Goal: Navigation & Orientation: Understand site structure

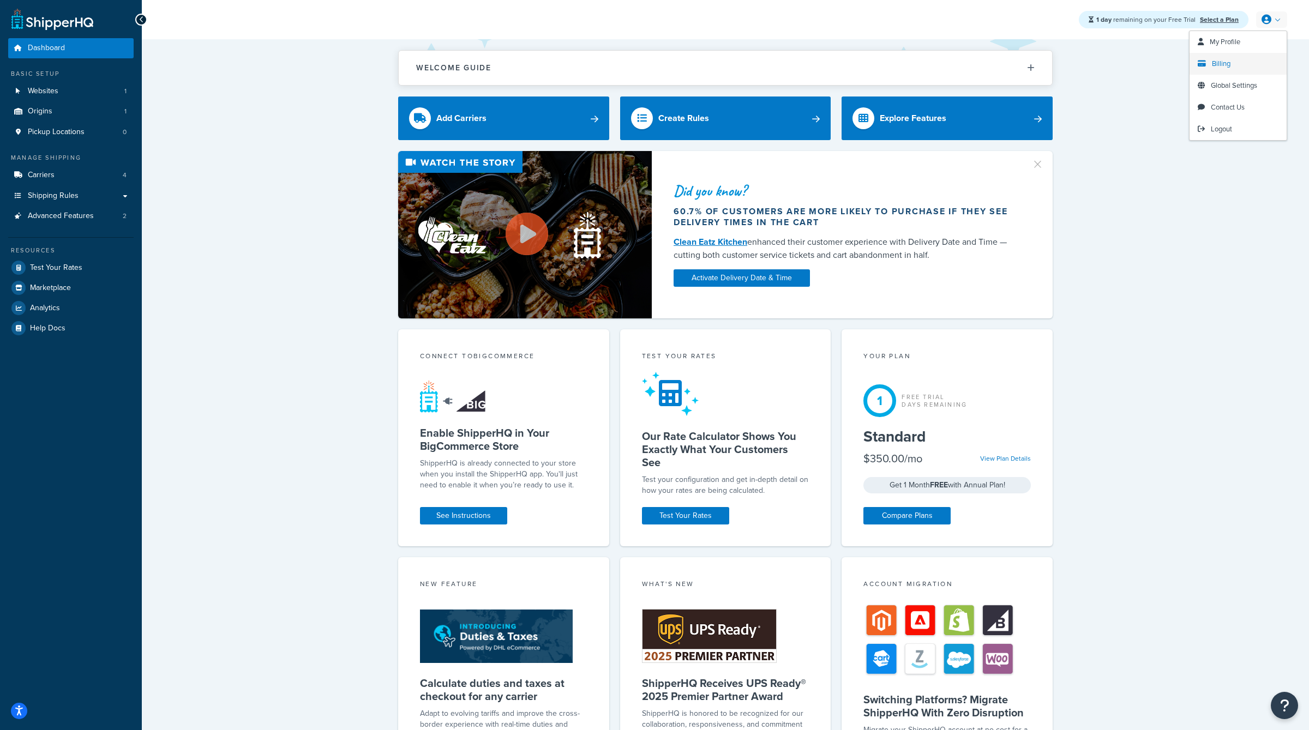
click at [1232, 69] on link "Billing" at bounding box center [1238, 64] width 97 height 22
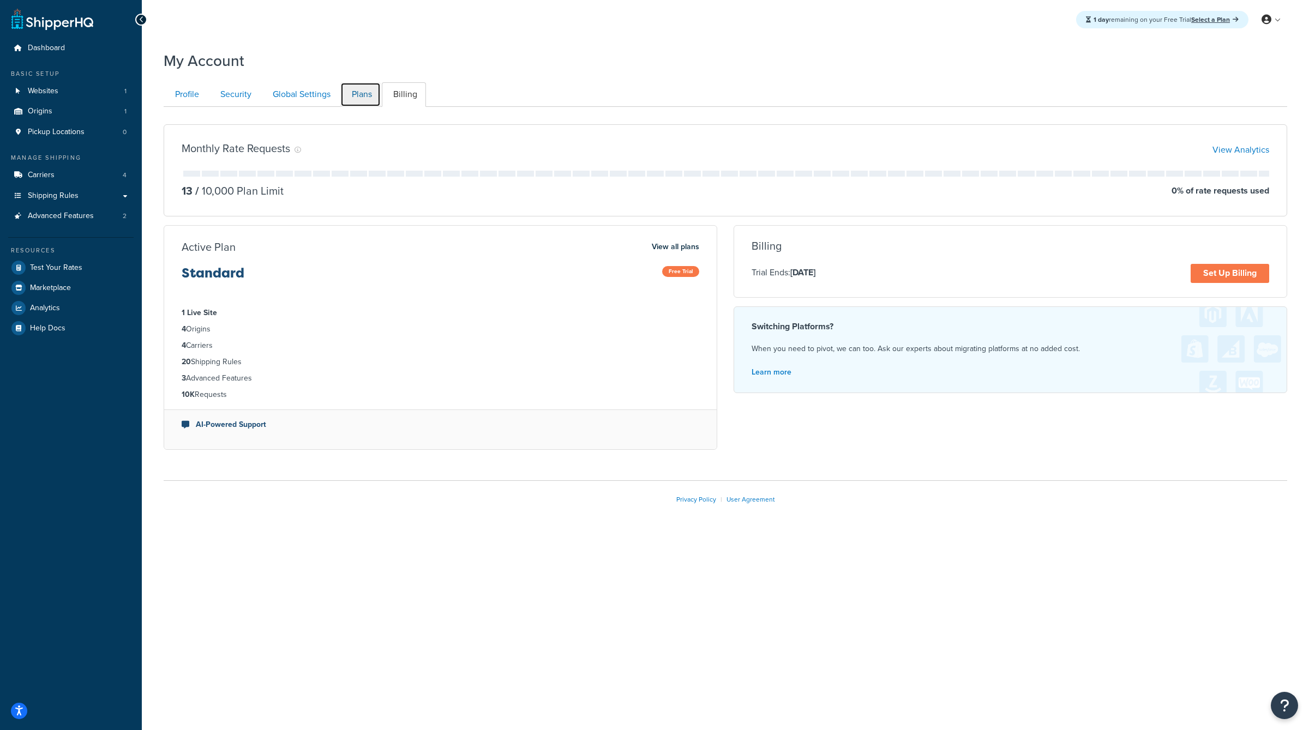
click at [362, 91] on link "Plans" at bounding box center [360, 94] width 40 height 25
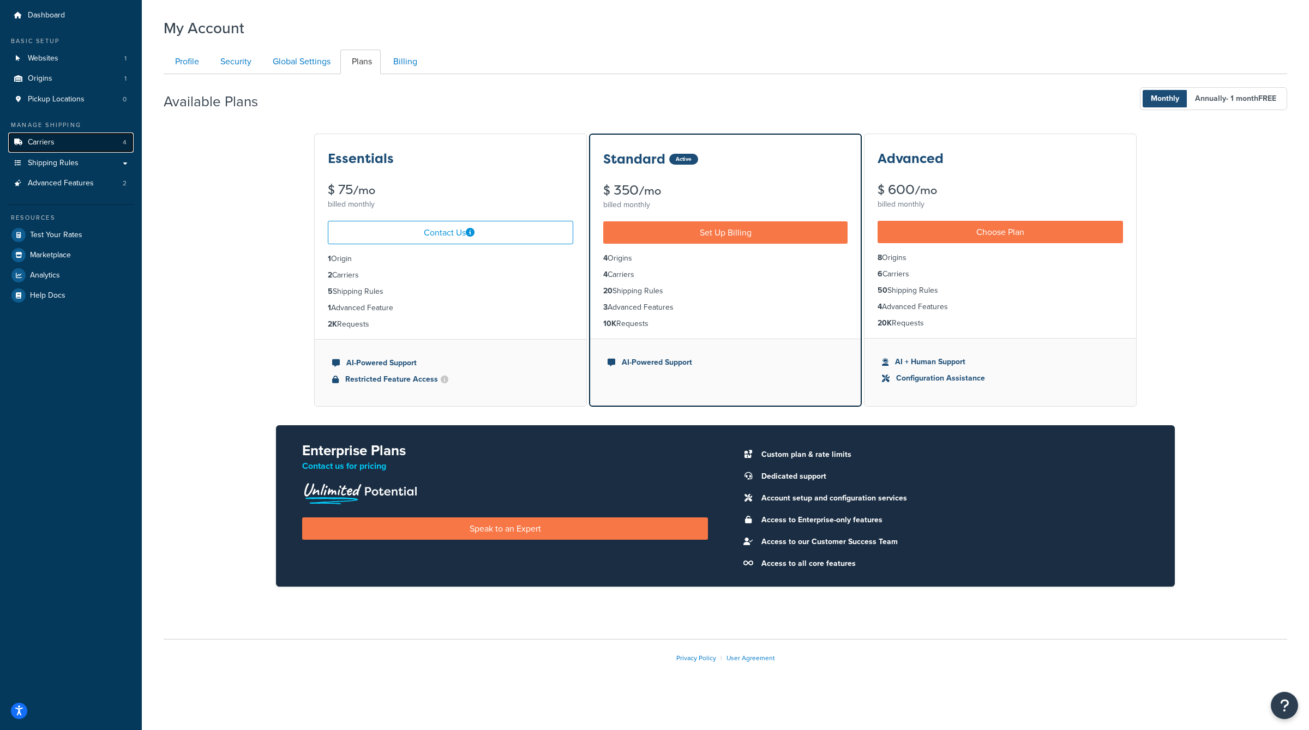
click at [117, 141] on link "Carriers 4" at bounding box center [70, 143] width 125 height 20
click at [128, 161] on link "Shipping Rules" at bounding box center [70, 163] width 125 height 20
click at [115, 186] on link "Advanced Features 2" at bounding box center [70, 183] width 125 height 20
click at [87, 78] on link "Origins 1" at bounding box center [70, 79] width 125 height 20
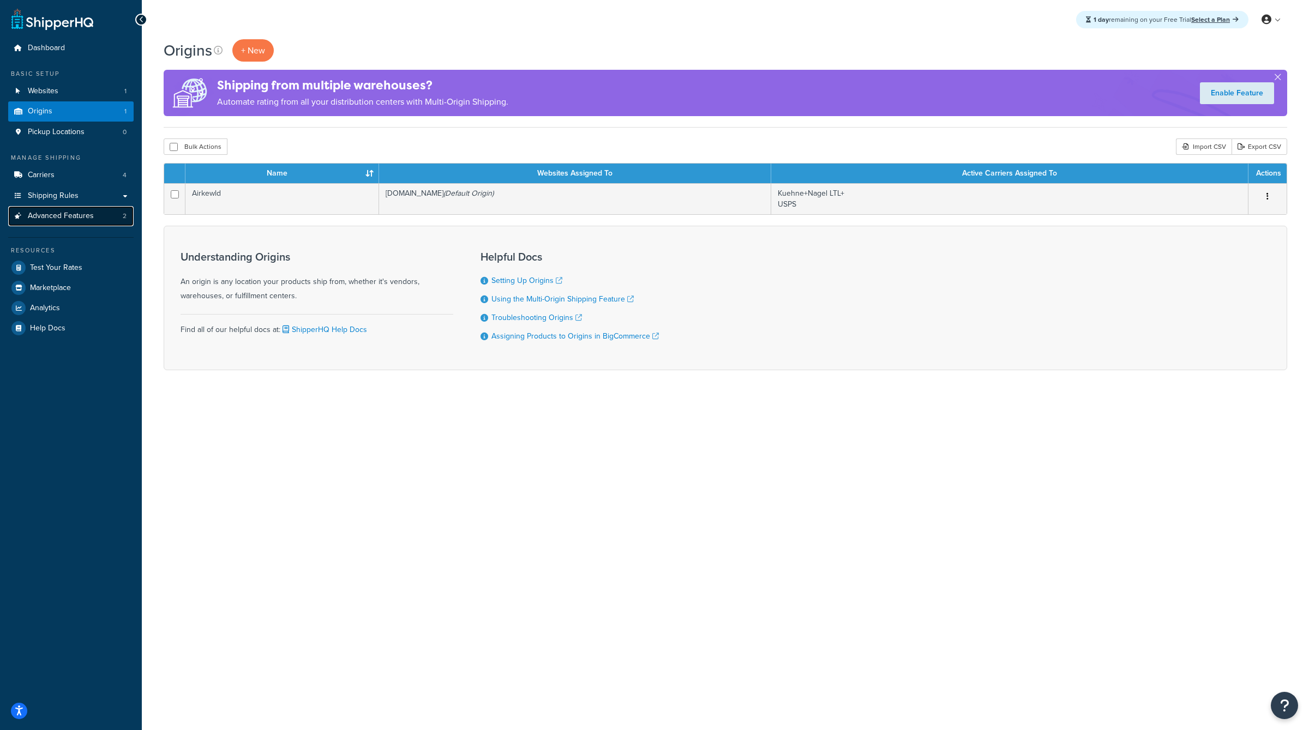
click at [68, 218] on span "Advanced Features" at bounding box center [61, 216] width 66 height 9
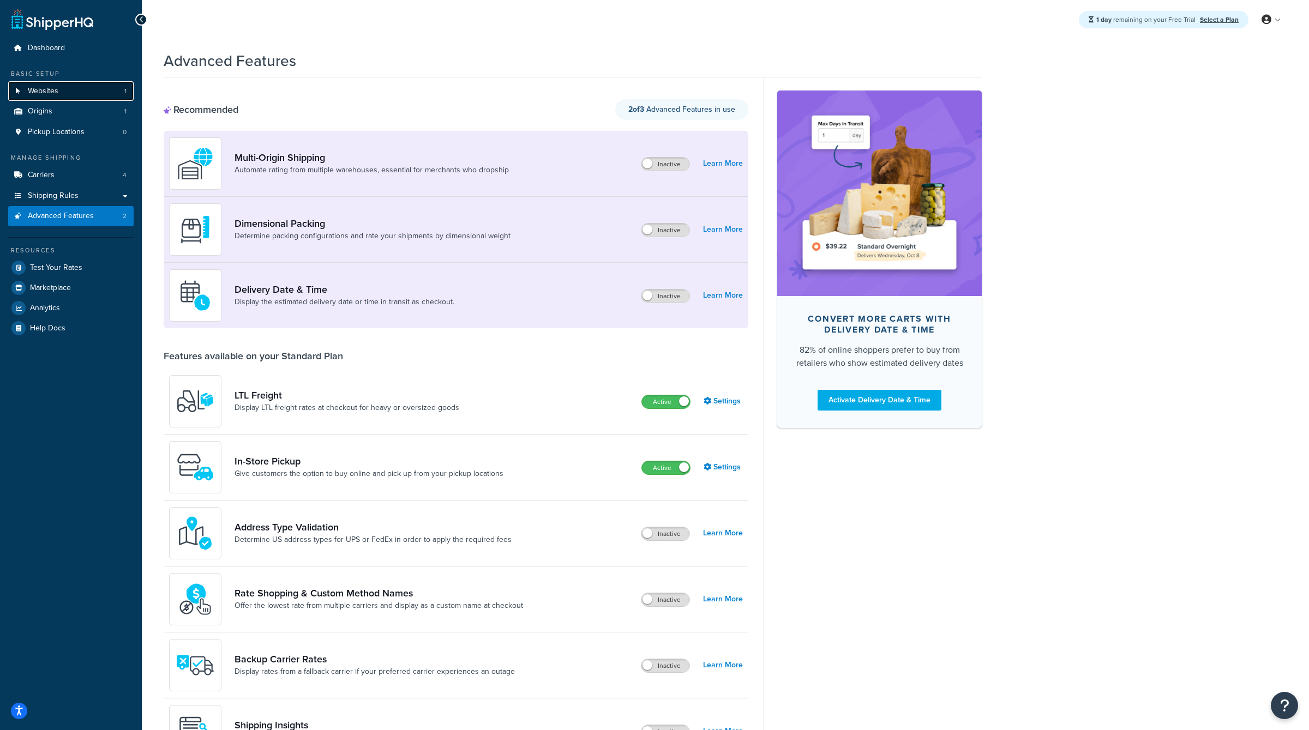
click at [92, 101] on link "Websites 1" at bounding box center [70, 91] width 125 height 20
click at [99, 176] on link "Carriers 4" at bounding box center [70, 175] width 125 height 20
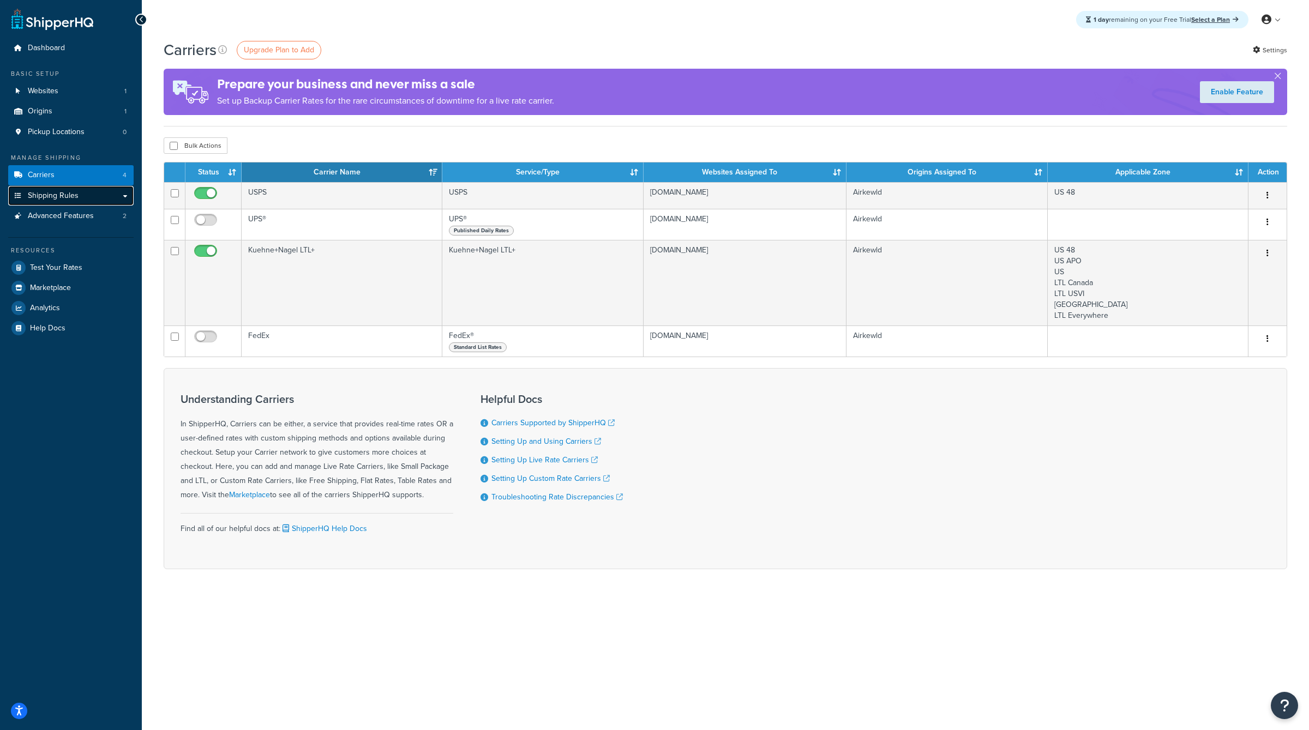
click at [100, 191] on link "Shipping Rules" at bounding box center [70, 196] width 125 height 20
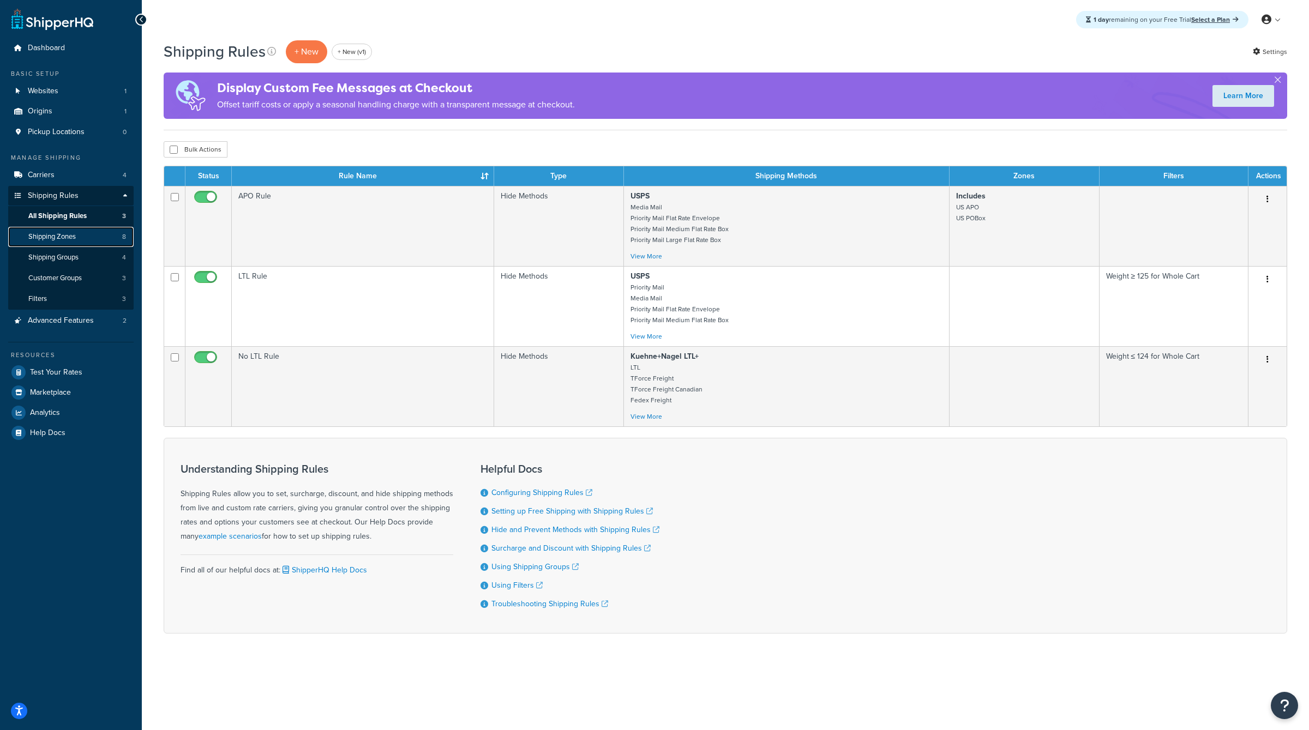
click at [115, 242] on link "Shipping Zones 8" at bounding box center [70, 237] width 125 height 20
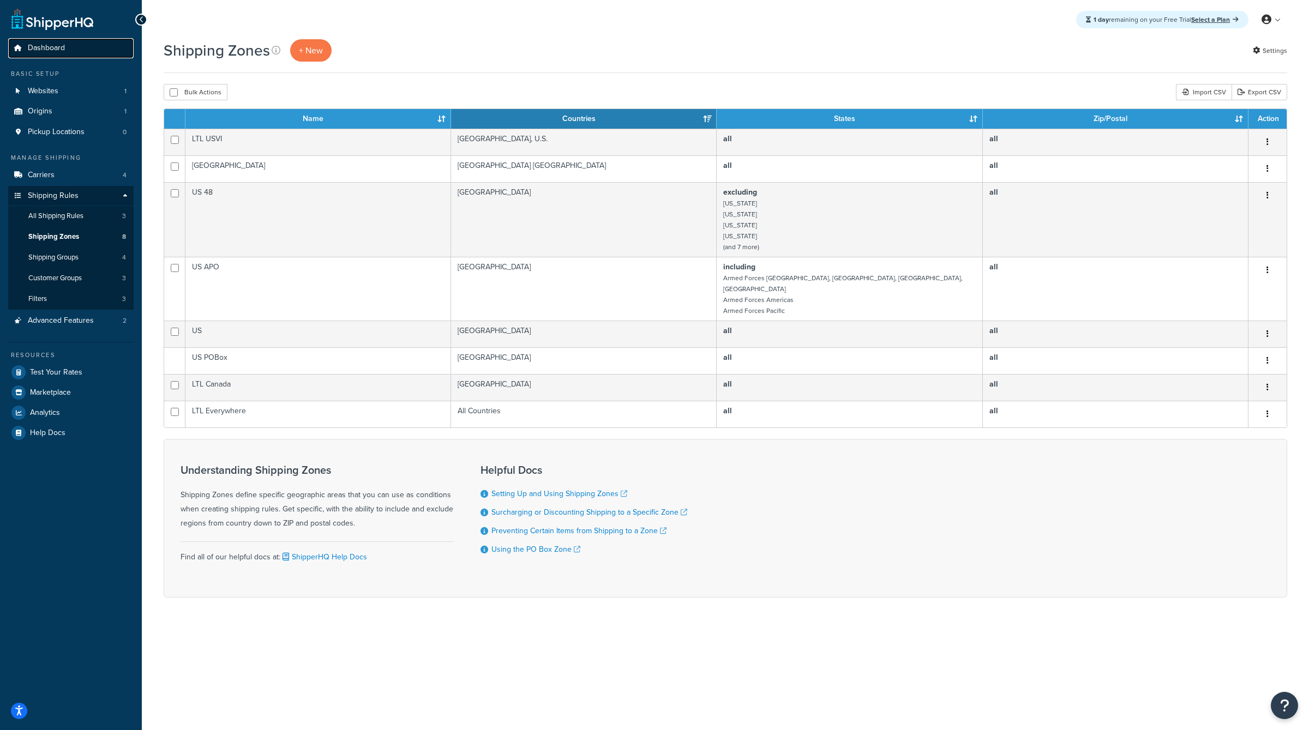
click at [32, 48] on span "Dashboard" at bounding box center [46, 48] width 37 height 9
